Goal: Task Accomplishment & Management: Manage account settings

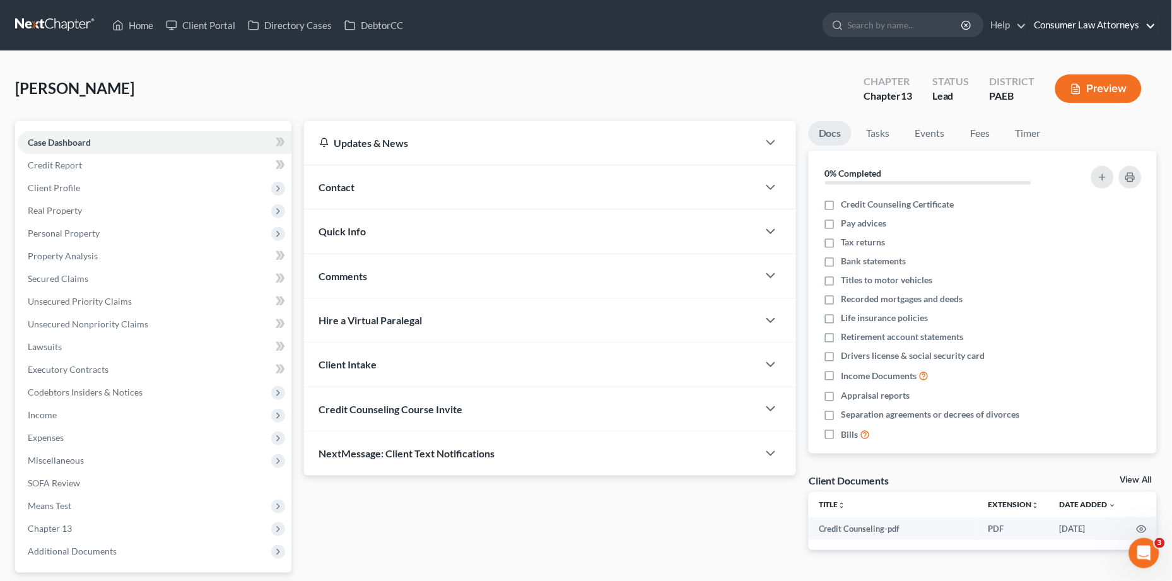
click at [1114, 16] on link "Consumer Law Attorneys" at bounding box center [1093, 25] width 128 height 23
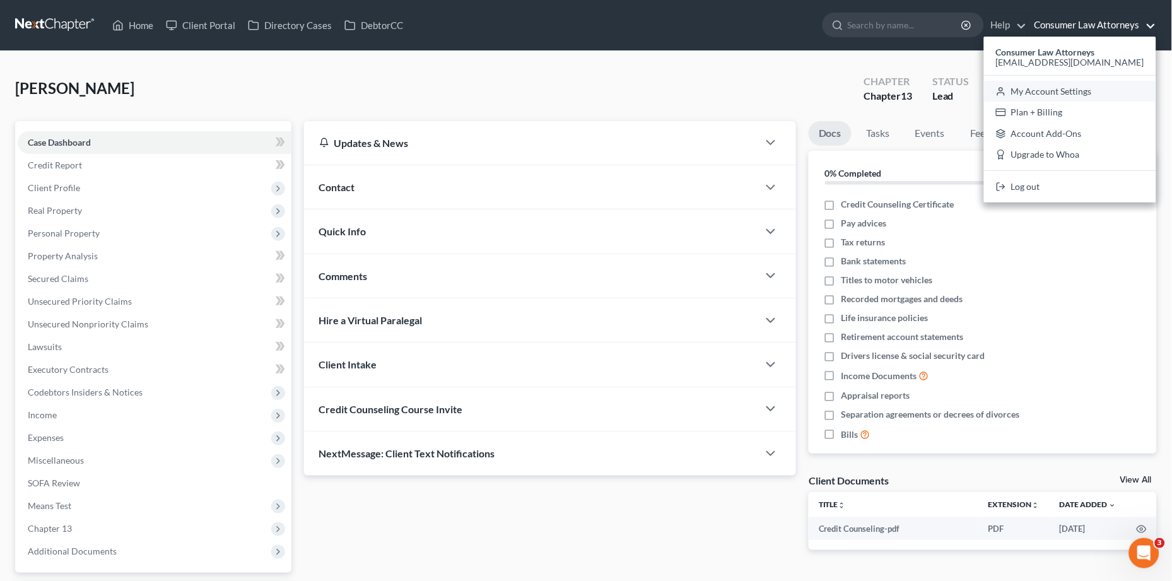
click at [1054, 91] on link "My Account Settings" at bounding box center [1070, 91] width 172 height 21
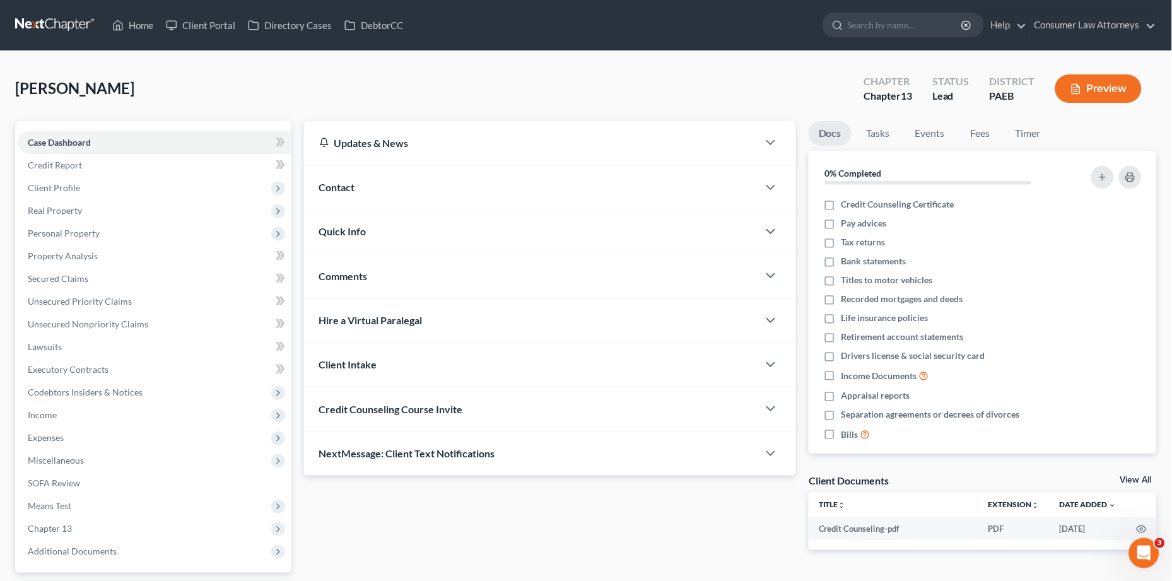
select select "24"
select select "9"
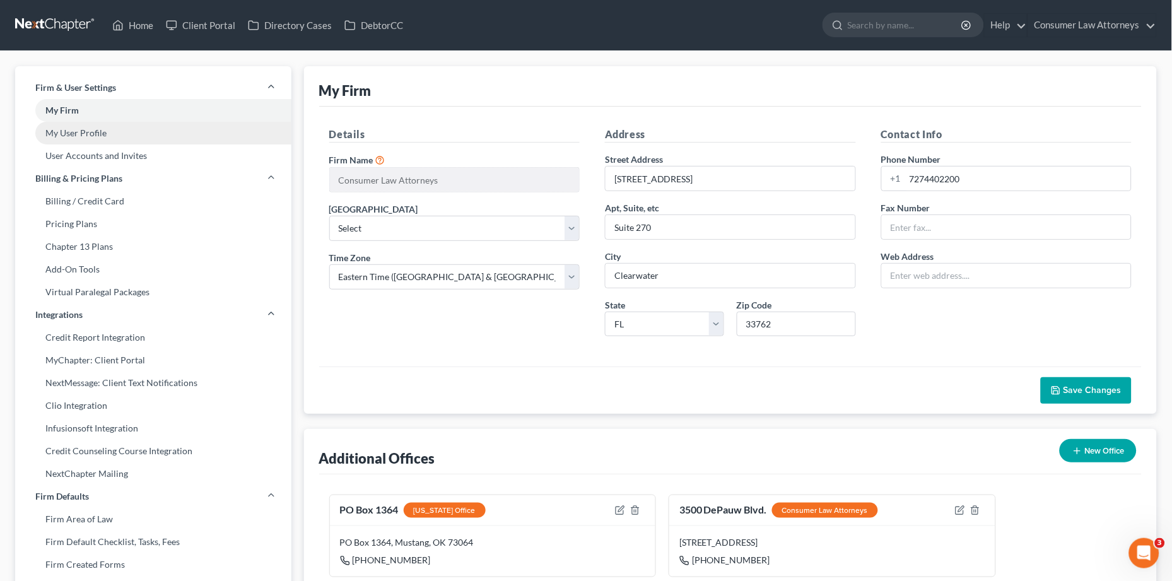
click at [113, 143] on link "My User Profile" at bounding box center [153, 133] width 276 height 23
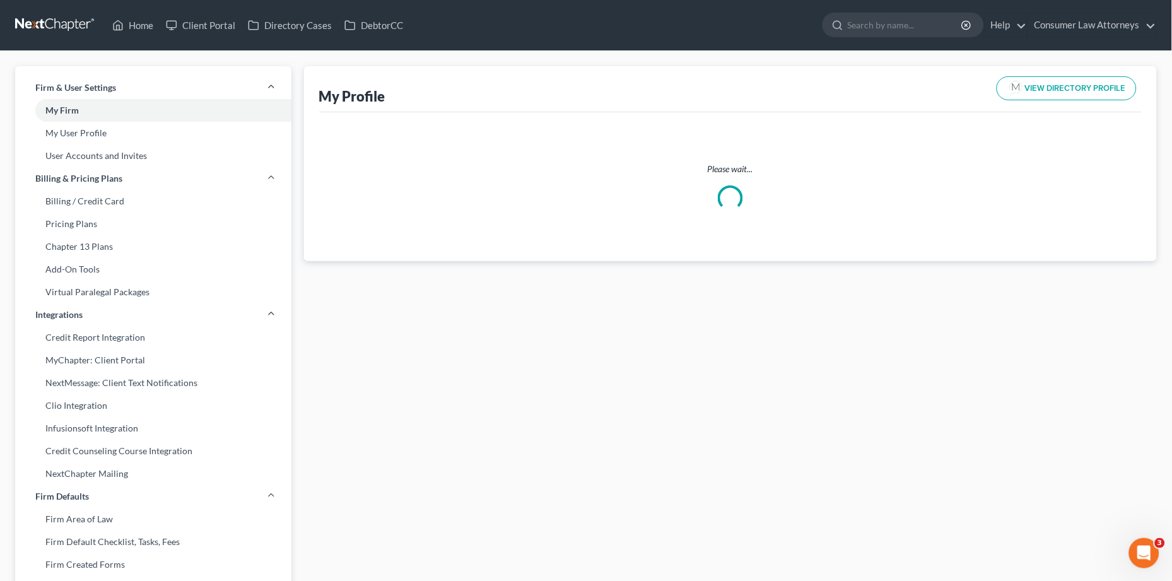
select select "45"
select select "80"
select select "attorney"
select select "1"
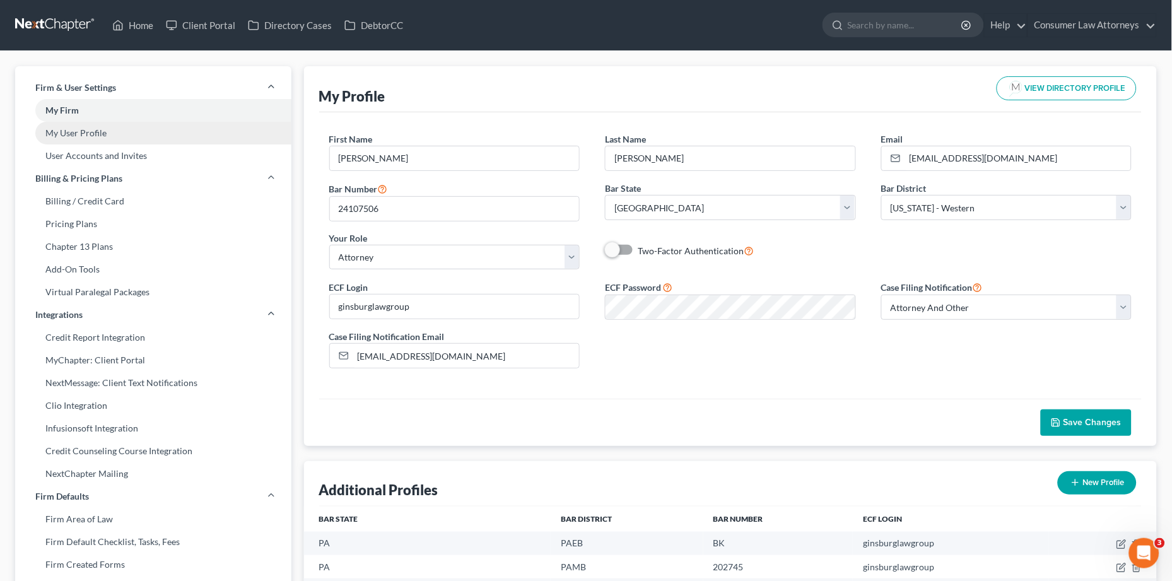
click at [172, 136] on link "My User Profile" at bounding box center [153, 133] width 276 height 23
click at [208, 126] on link "My User Profile" at bounding box center [153, 133] width 276 height 23
click at [220, 134] on link "My User Profile" at bounding box center [153, 133] width 276 height 23
click at [143, 141] on link "My User Profile" at bounding box center [153, 133] width 276 height 23
click at [136, 131] on link "My User Profile" at bounding box center [153, 133] width 276 height 23
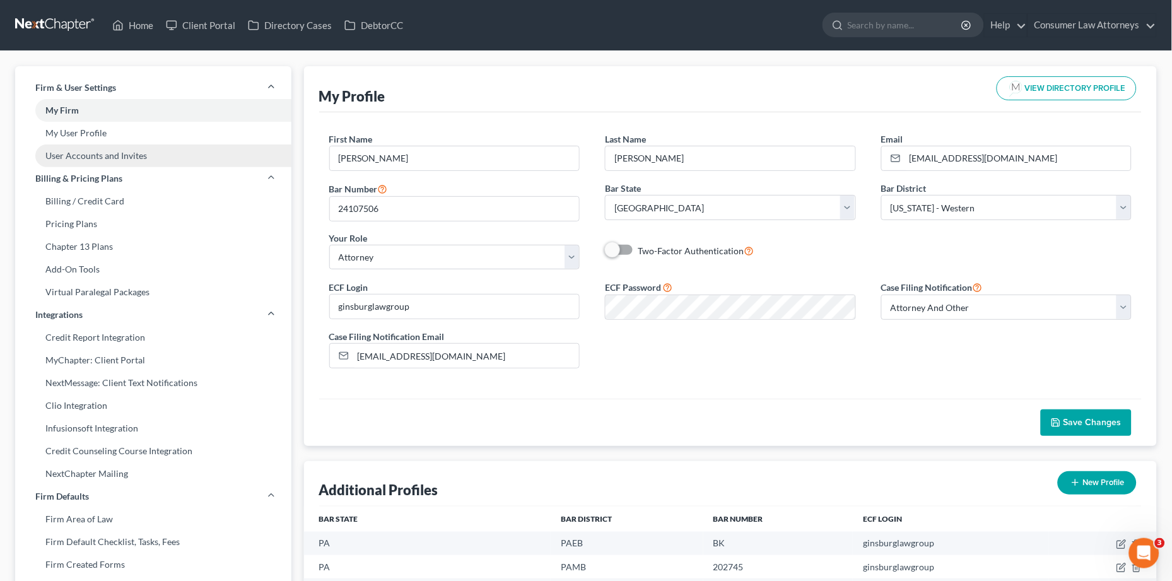
click at [138, 150] on link "User Accounts and Invites" at bounding box center [153, 156] width 276 height 23
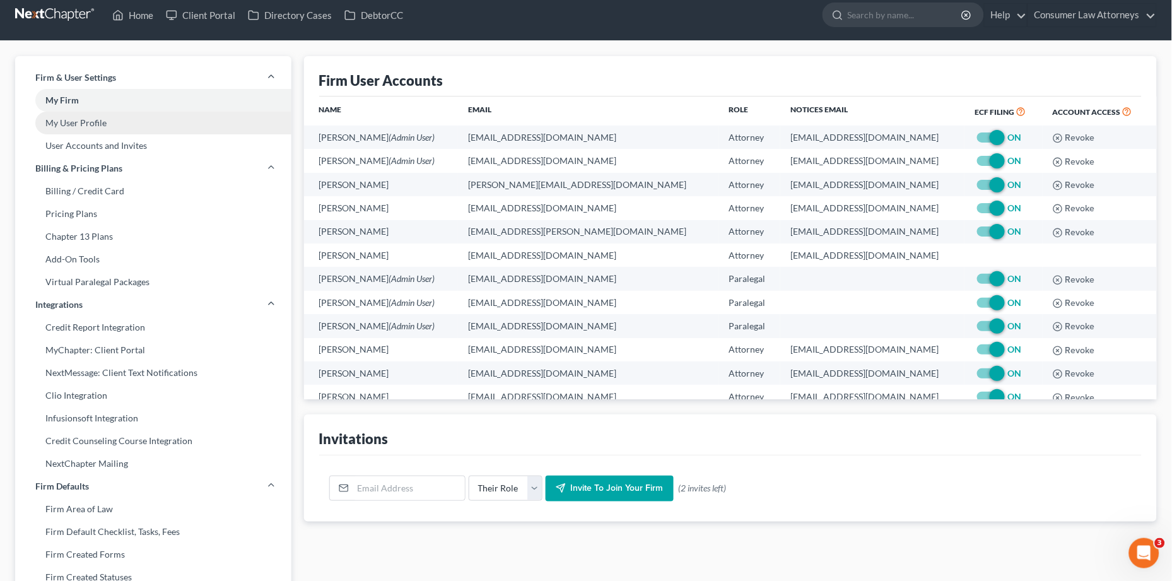
click at [87, 128] on link "My User Profile" at bounding box center [153, 123] width 276 height 23
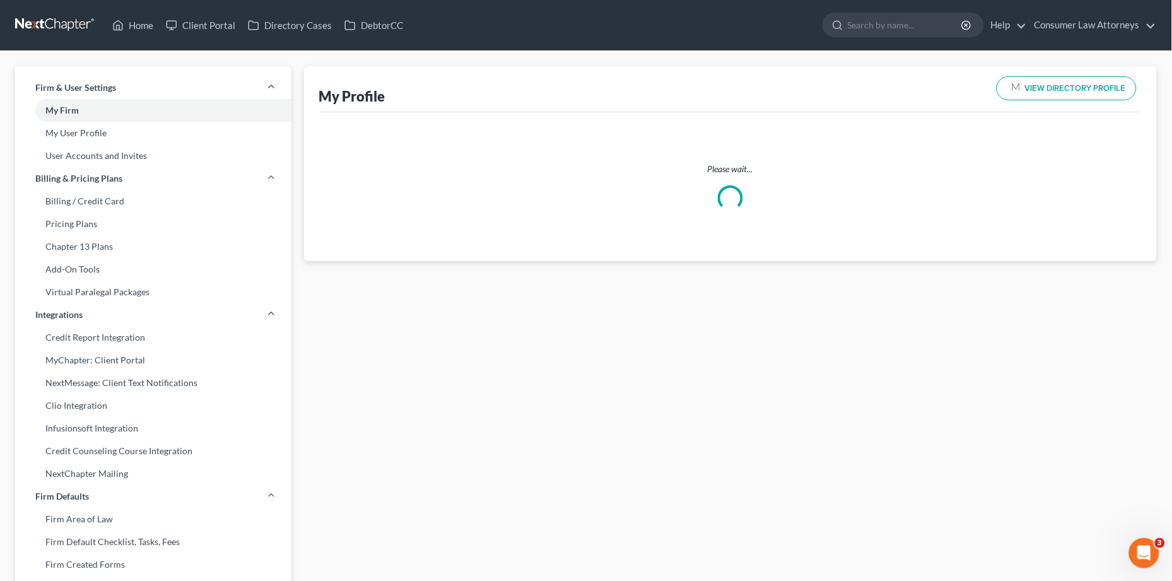
select select "45"
select select "80"
select select "attorney"
select select "1"
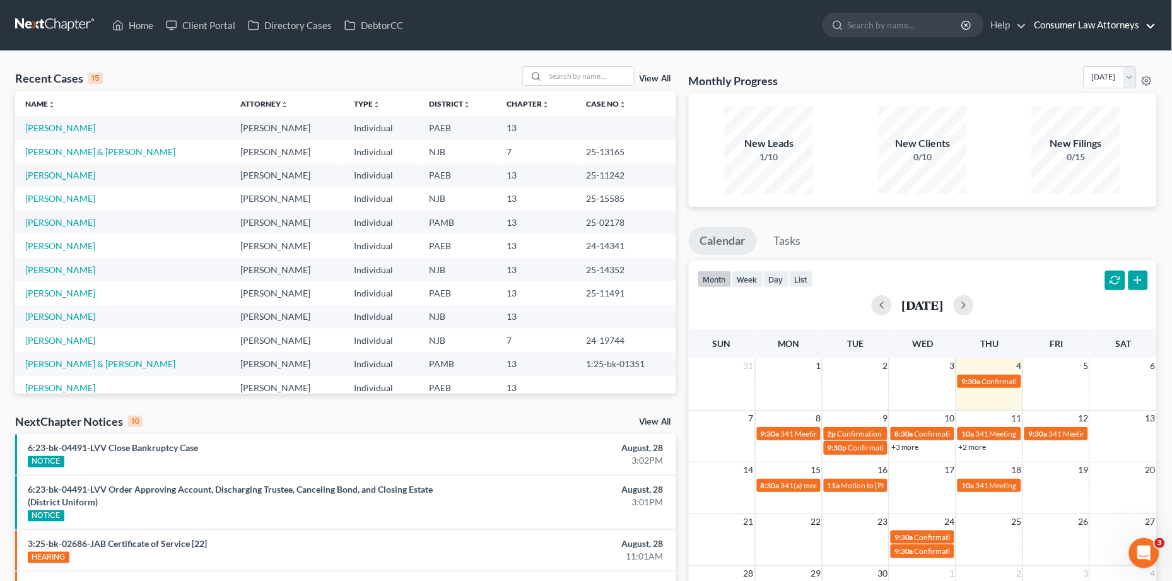
click at [1114, 22] on link "Consumer Law Attorneys" at bounding box center [1093, 25] width 128 height 23
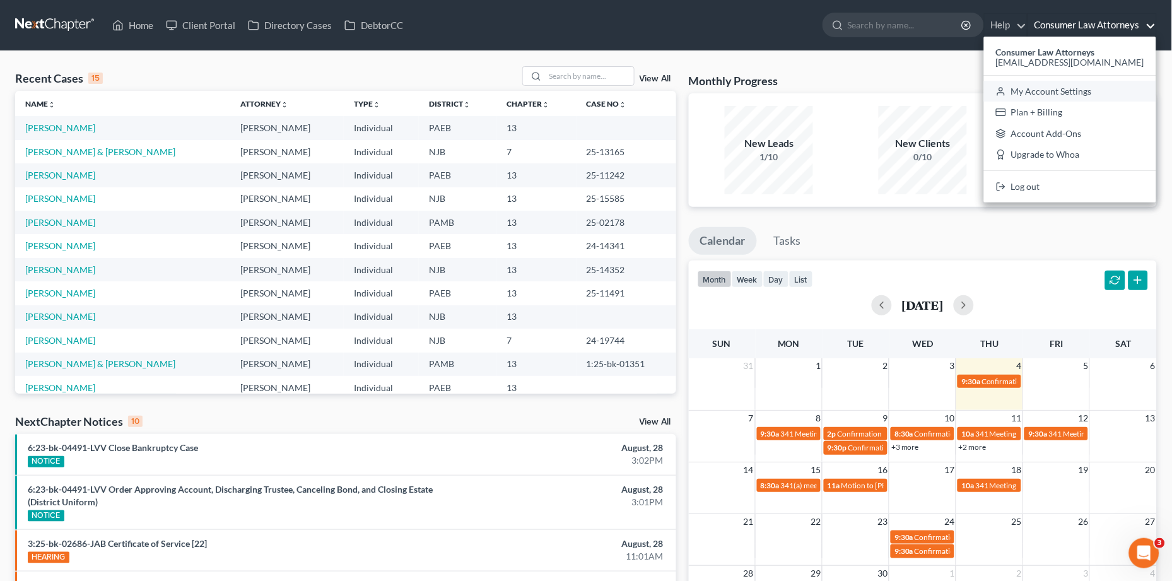
click at [1070, 86] on link "My Account Settings" at bounding box center [1070, 91] width 172 height 21
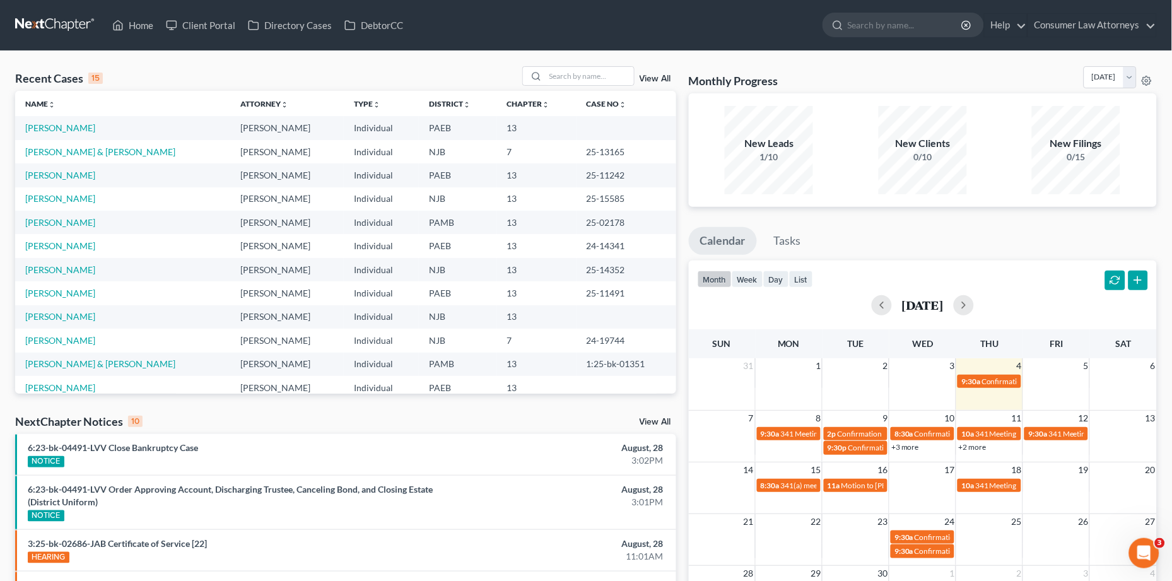
select select "15"
select select "24"
select select "9"
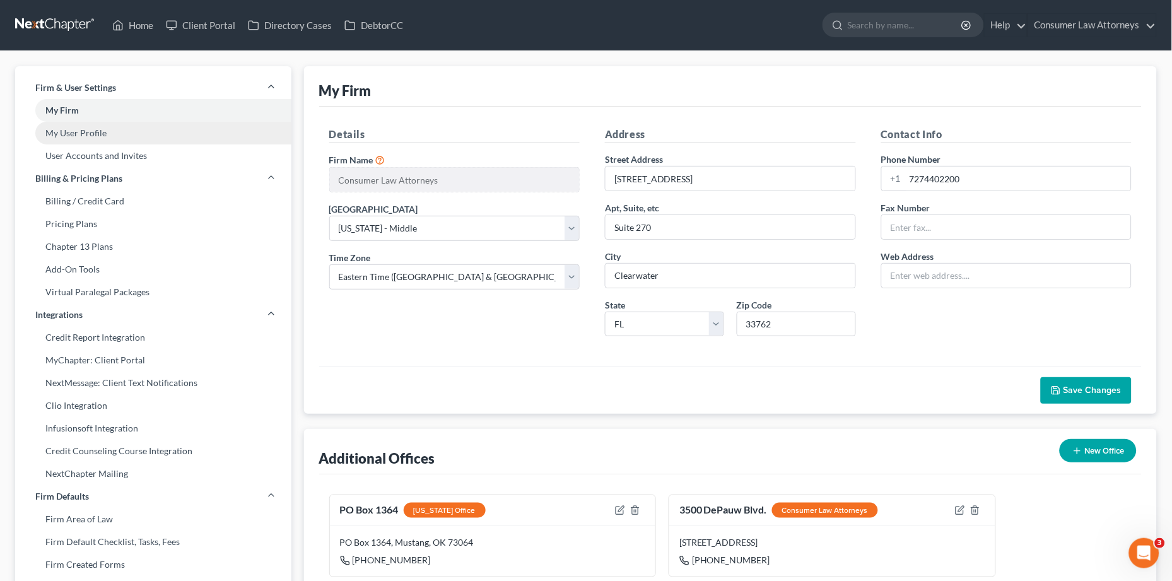
click at [160, 127] on link "My User Profile" at bounding box center [153, 133] width 276 height 23
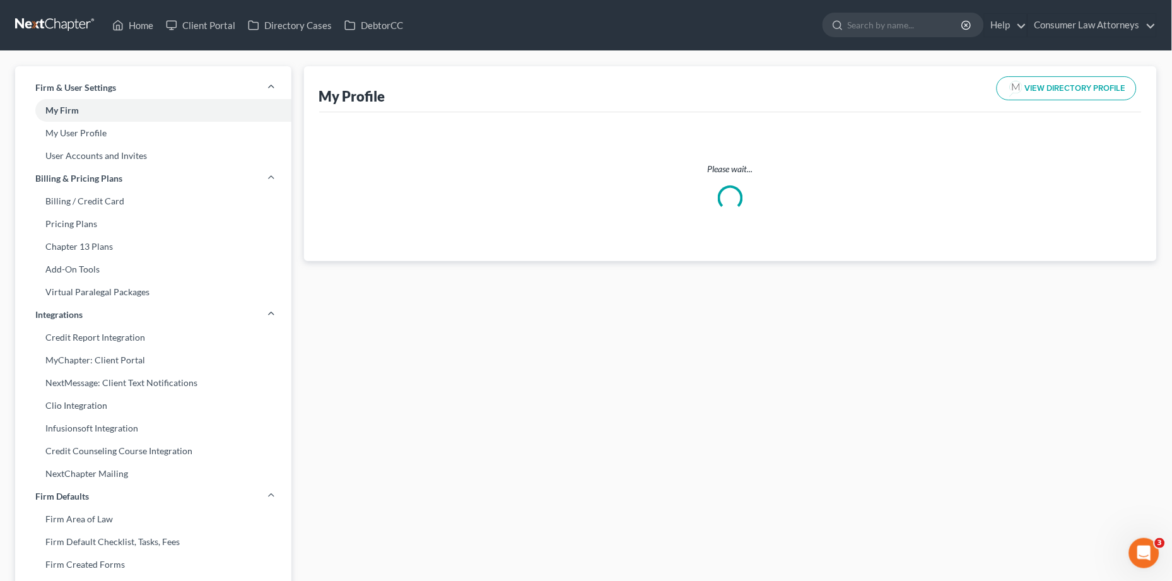
select select "45"
select select "80"
select select "attorney"
select select "1"
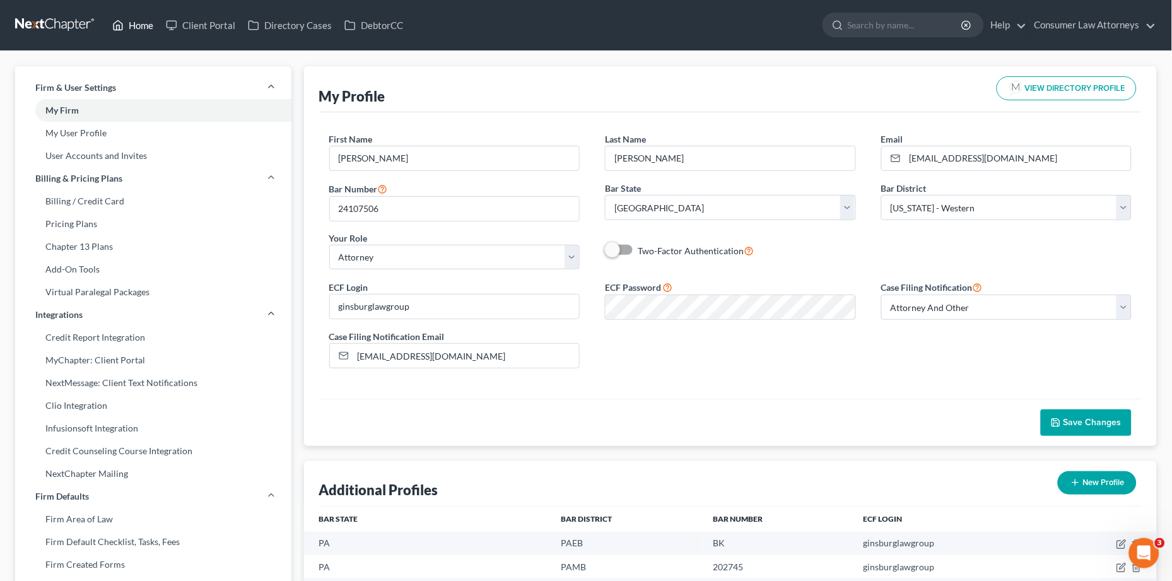
click at [146, 28] on link "Home" at bounding box center [133, 25] width 54 height 23
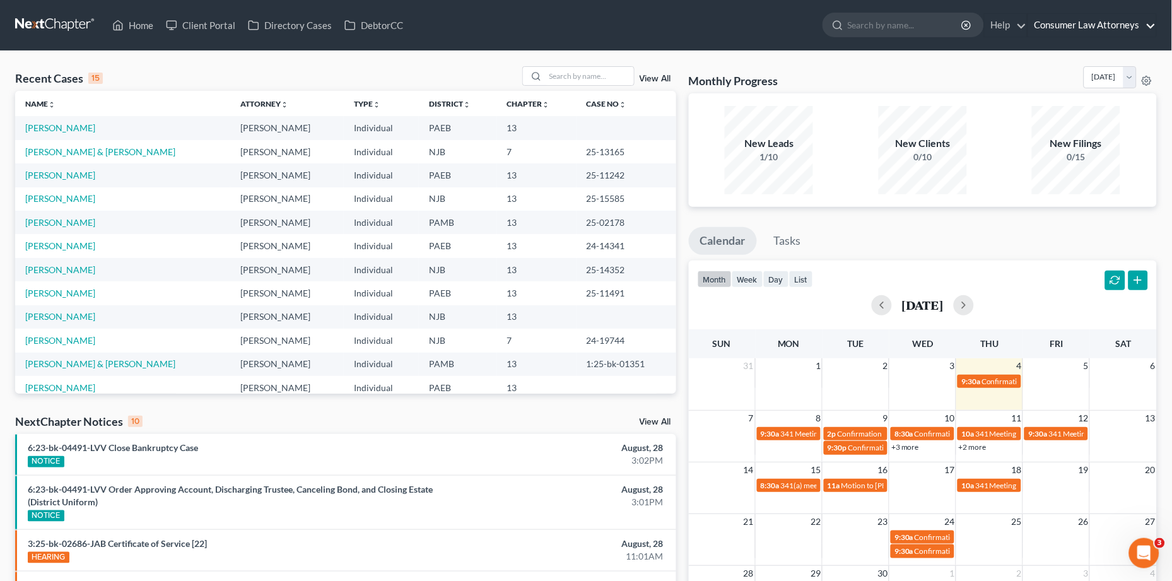
click at [1086, 30] on link "Consumer Law Attorneys" at bounding box center [1093, 25] width 128 height 23
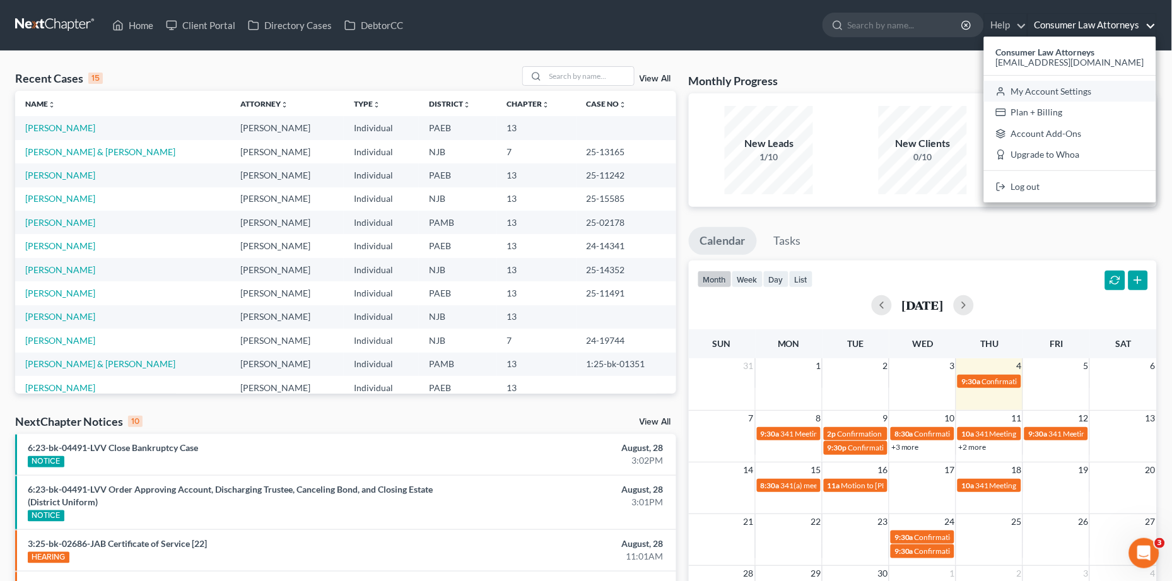
click at [1046, 88] on link "My Account Settings" at bounding box center [1070, 91] width 172 height 21
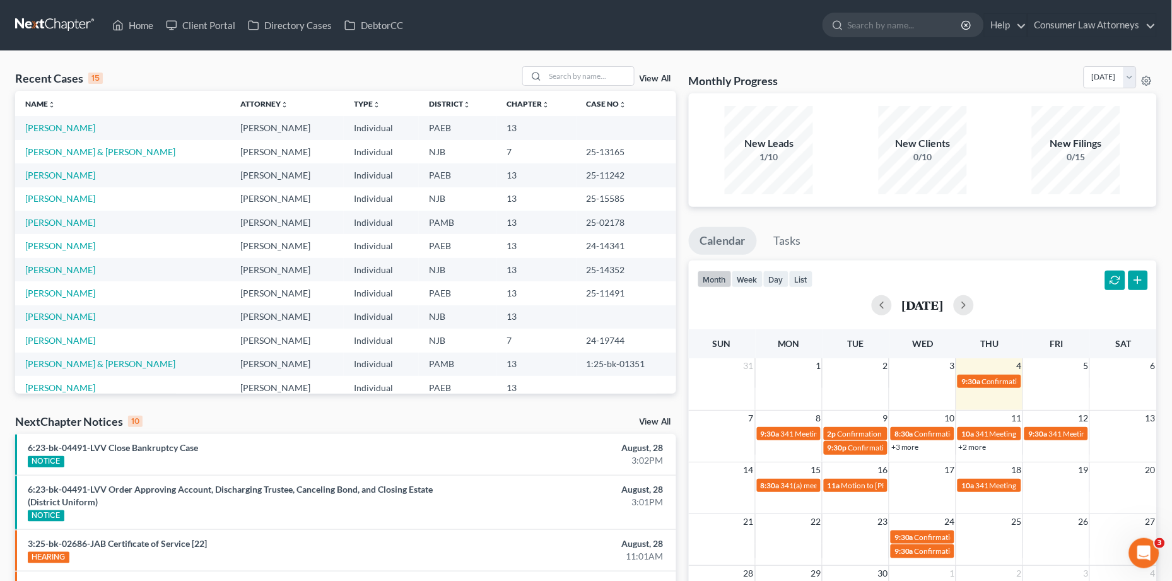
select select "15"
select select "24"
select select "9"
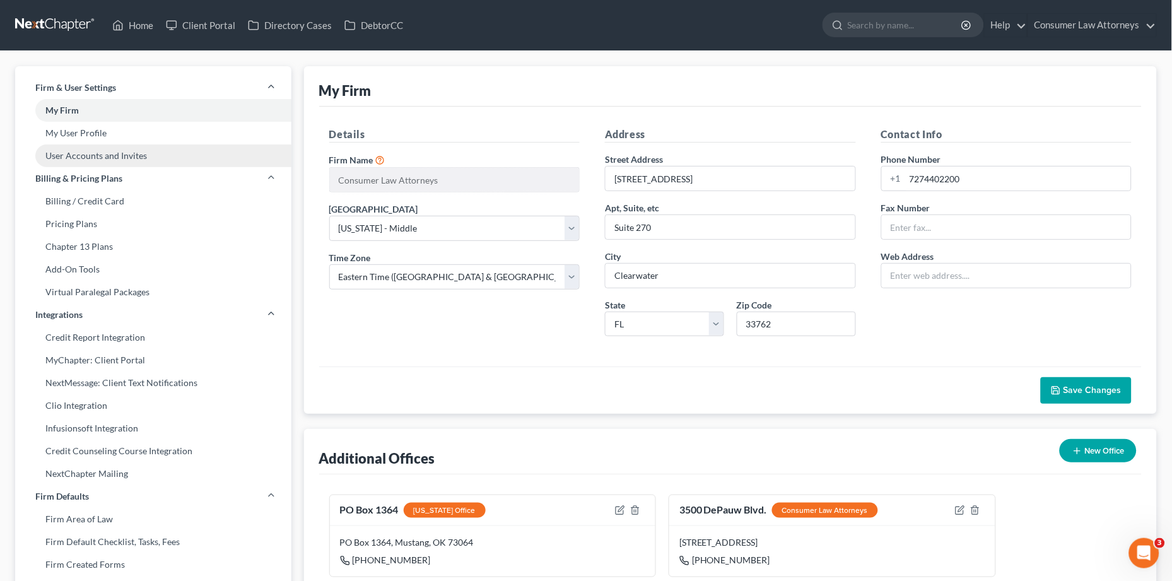
click at [111, 151] on link "User Accounts and Invites" at bounding box center [153, 156] width 276 height 23
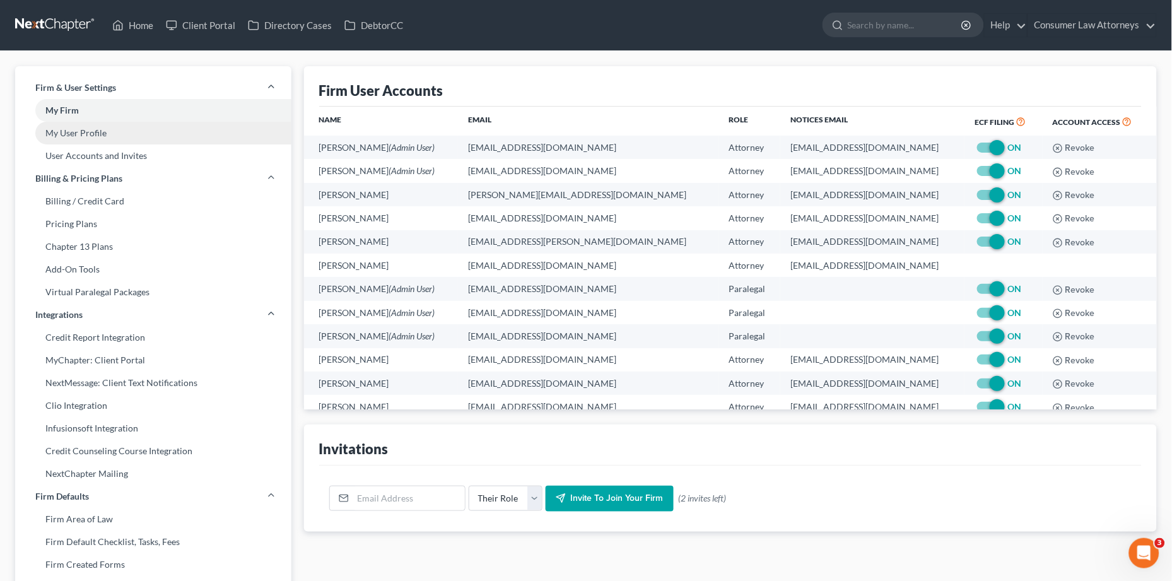
click at [82, 132] on link "My User Profile" at bounding box center [153, 133] width 276 height 23
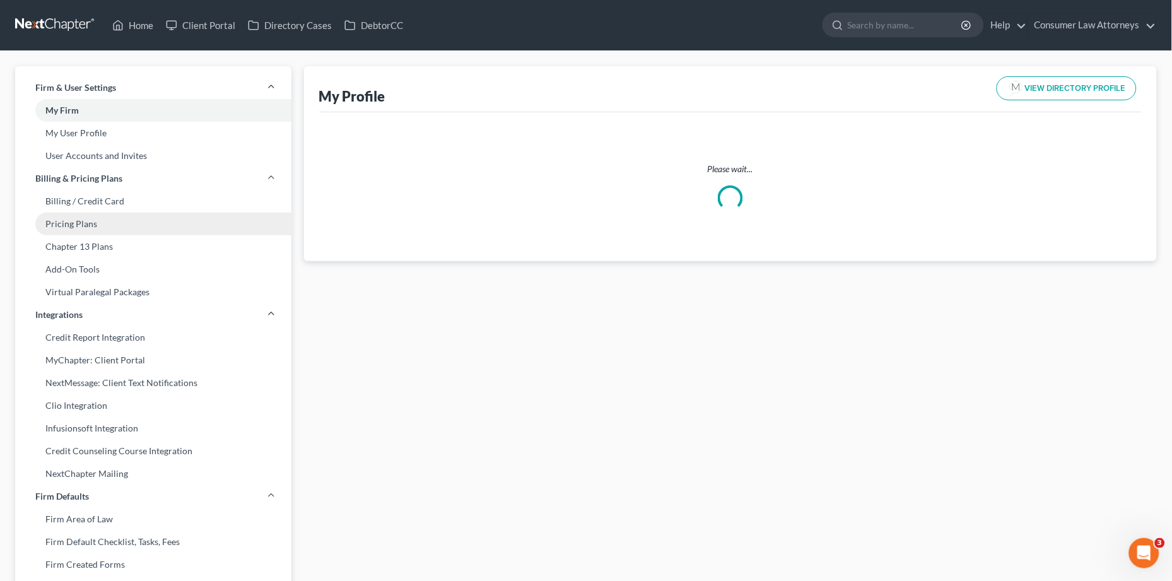
select select "45"
select select "80"
select select "attorney"
select select "1"
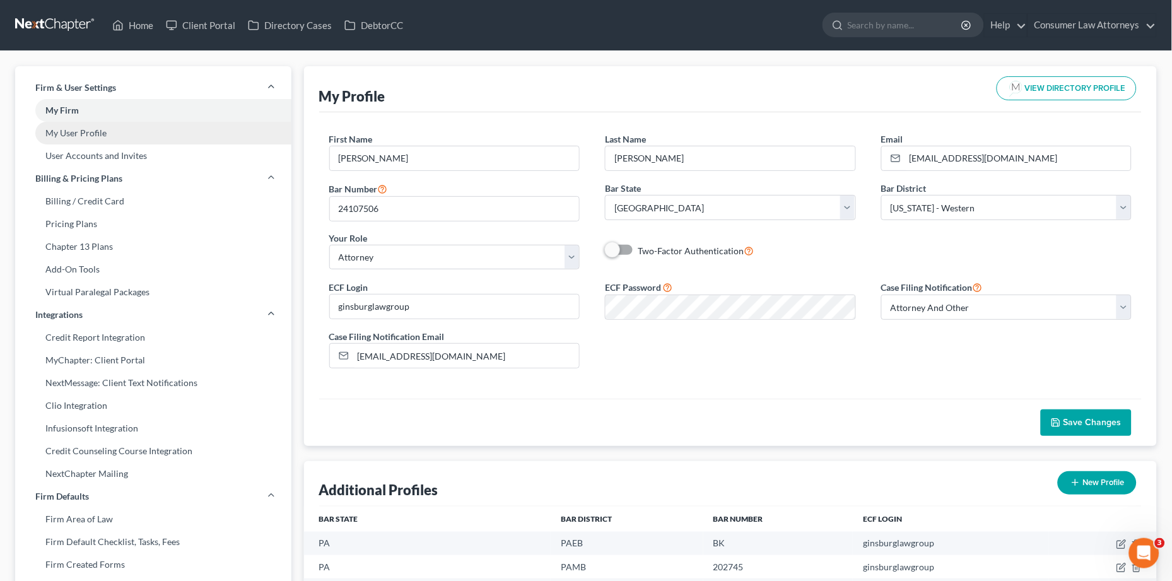
click at [111, 129] on link "My User Profile" at bounding box center [153, 133] width 276 height 23
click at [103, 131] on link "My User Profile" at bounding box center [153, 133] width 276 height 23
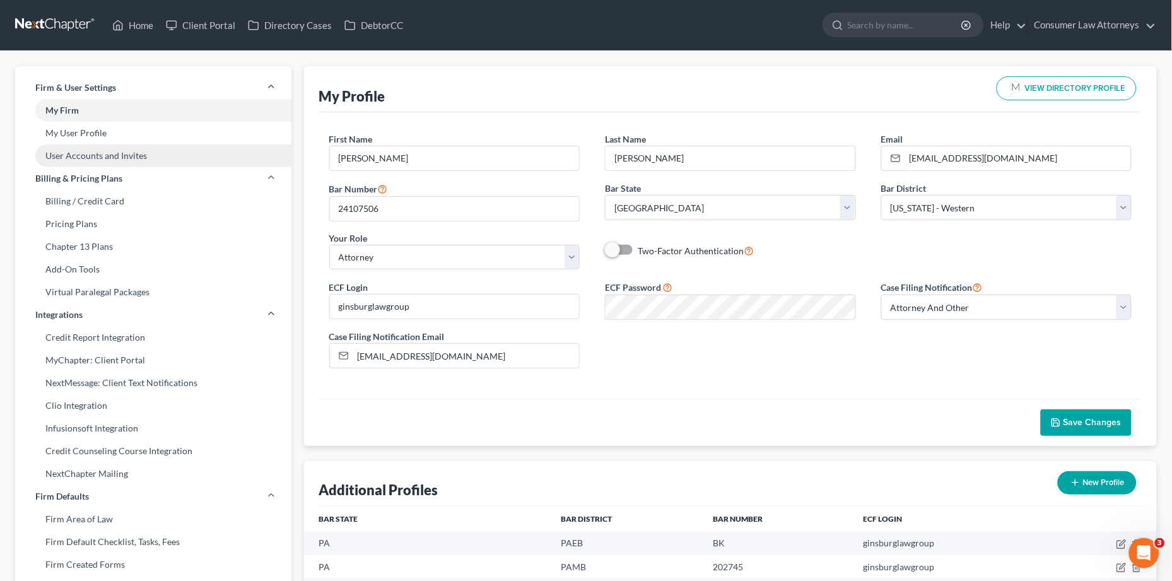
click at [114, 151] on link "User Accounts and Invites" at bounding box center [153, 156] width 276 height 23
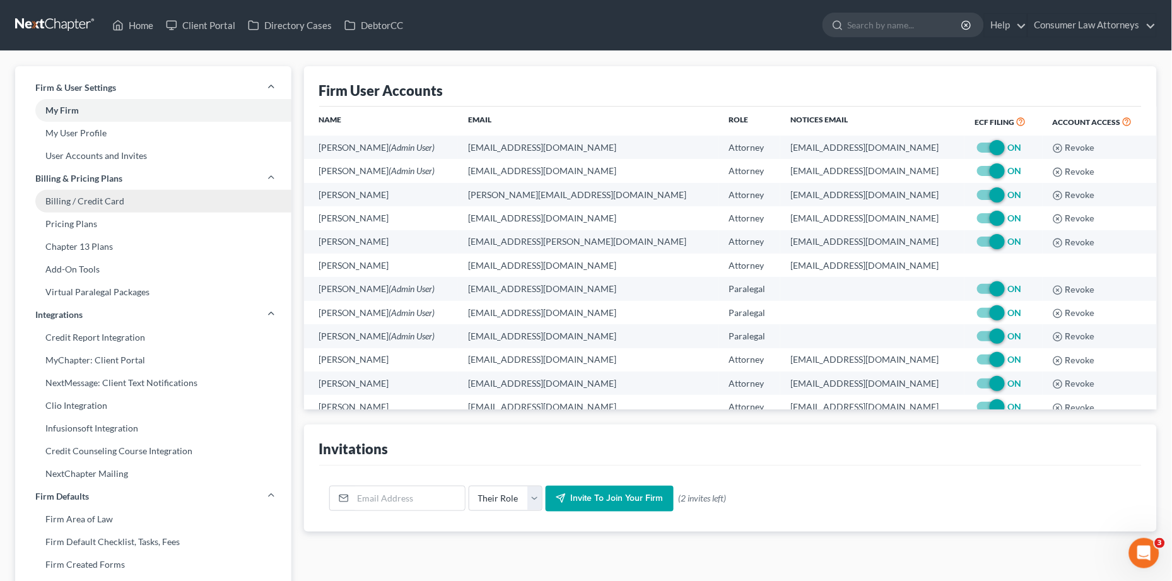
scroll to position [11, 0]
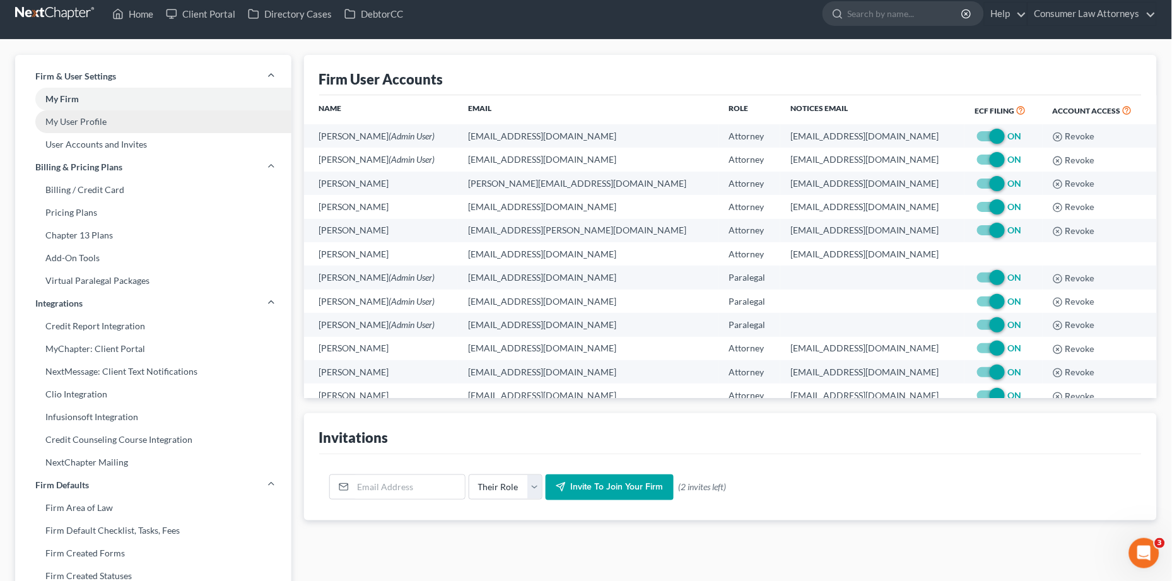
click at [121, 127] on link "My User Profile" at bounding box center [153, 121] width 276 height 23
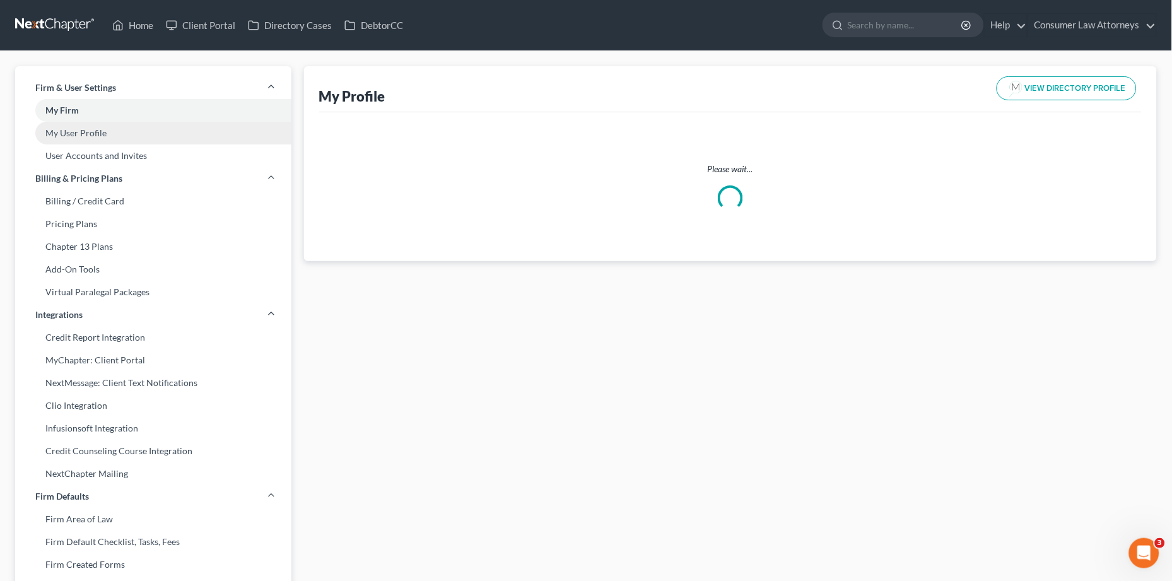
select select "45"
select select "80"
select select "attorney"
select select "1"
